Goal: Task Accomplishment & Management: Use online tool/utility

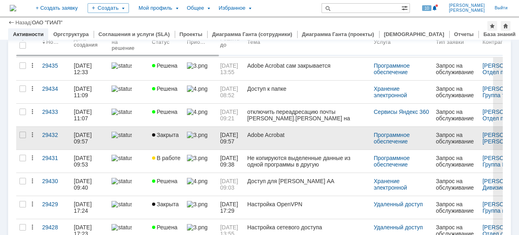
scroll to position [81, 0]
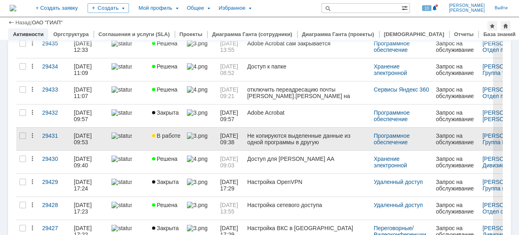
click at [139, 139] on div at bounding box center [129, 136] width 34 height 6
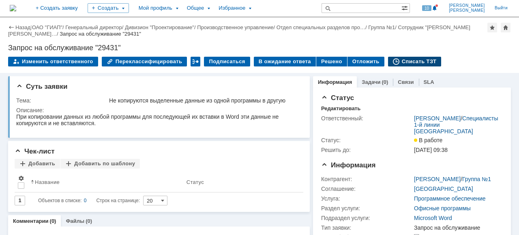
click at [414, 62] on div "Списать ТЗТ" at bounding box center [415, 62] width 54 height 10
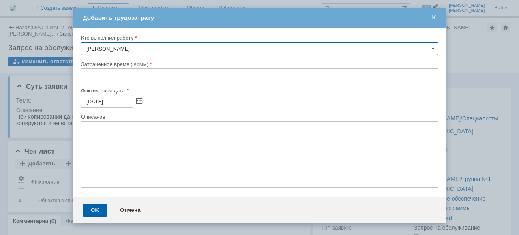
click at [437, 21] on span at bounding box center [434, 17] width 8 height 7
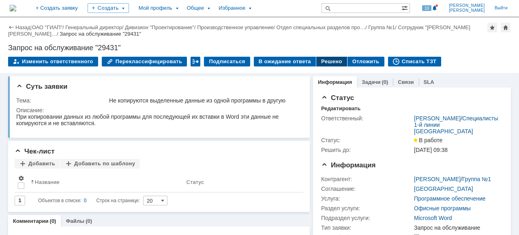
click at [323, 61] on div "Решено" at bounding box center [331, 62] width 31 height 10
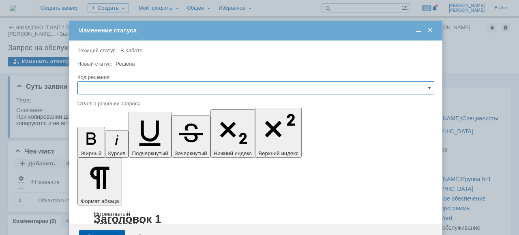
click at [94, 92] on input "text" at bounding box center [255, 88] width 357 height 13
click at [101, 140] on span "Решено" at bounding box center [256, 142] width 346 height 6
type input "Решено"
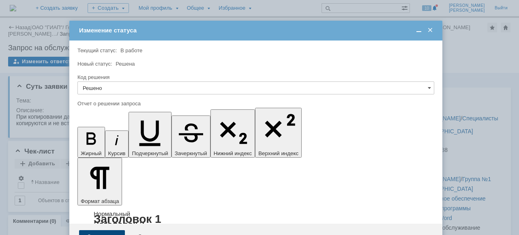
click at [104, 230] on div "Сохранить" at bounding box center [102, 236] width 46 height 13
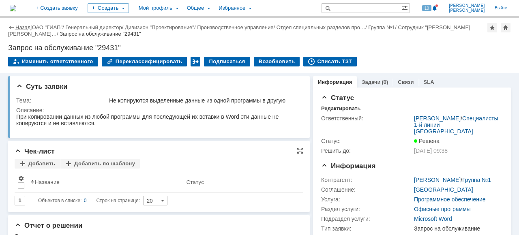
click at [24, 26] on link "Назад" at bounding box center [22, 27] width 15 height 6
